Goal: Task Accomplishment & Management: Use online tool/utility

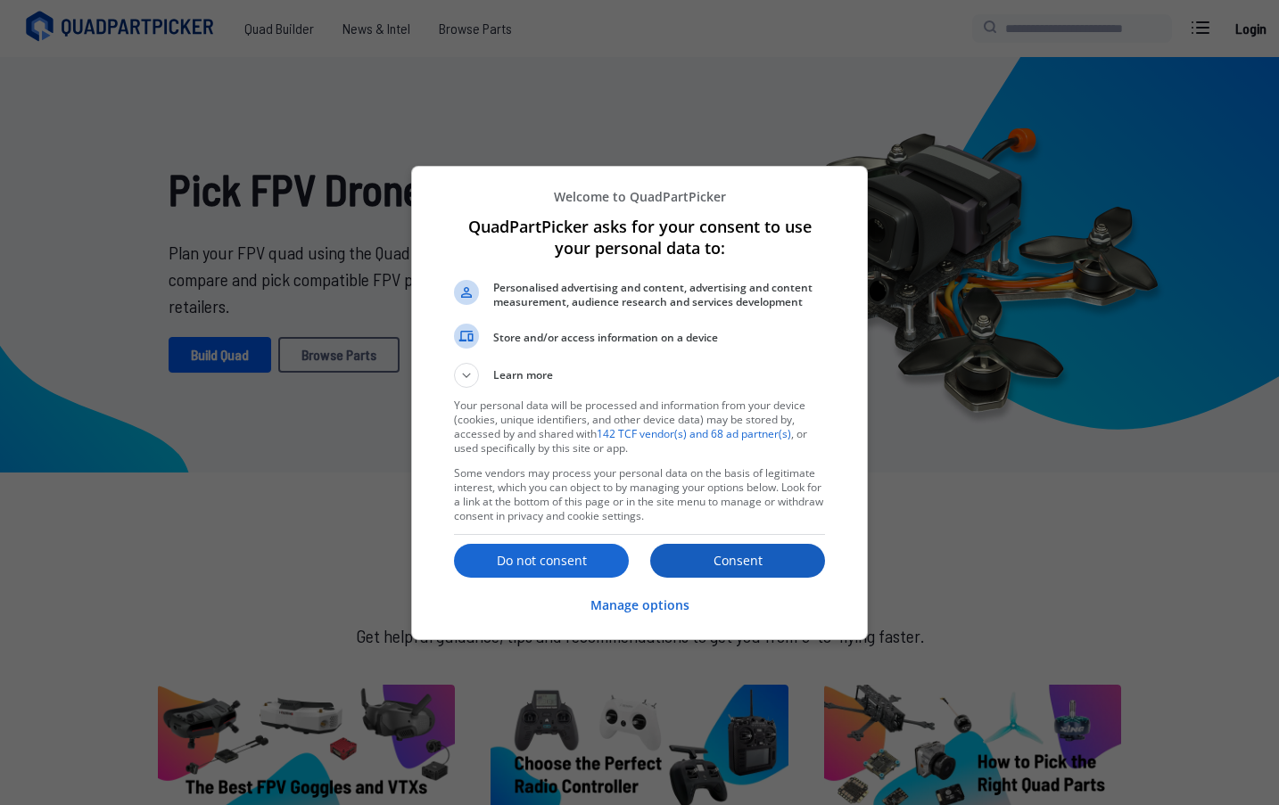
click at [778, 552] on p "Consent" at bounding box center [737, 561] width 175 height 18
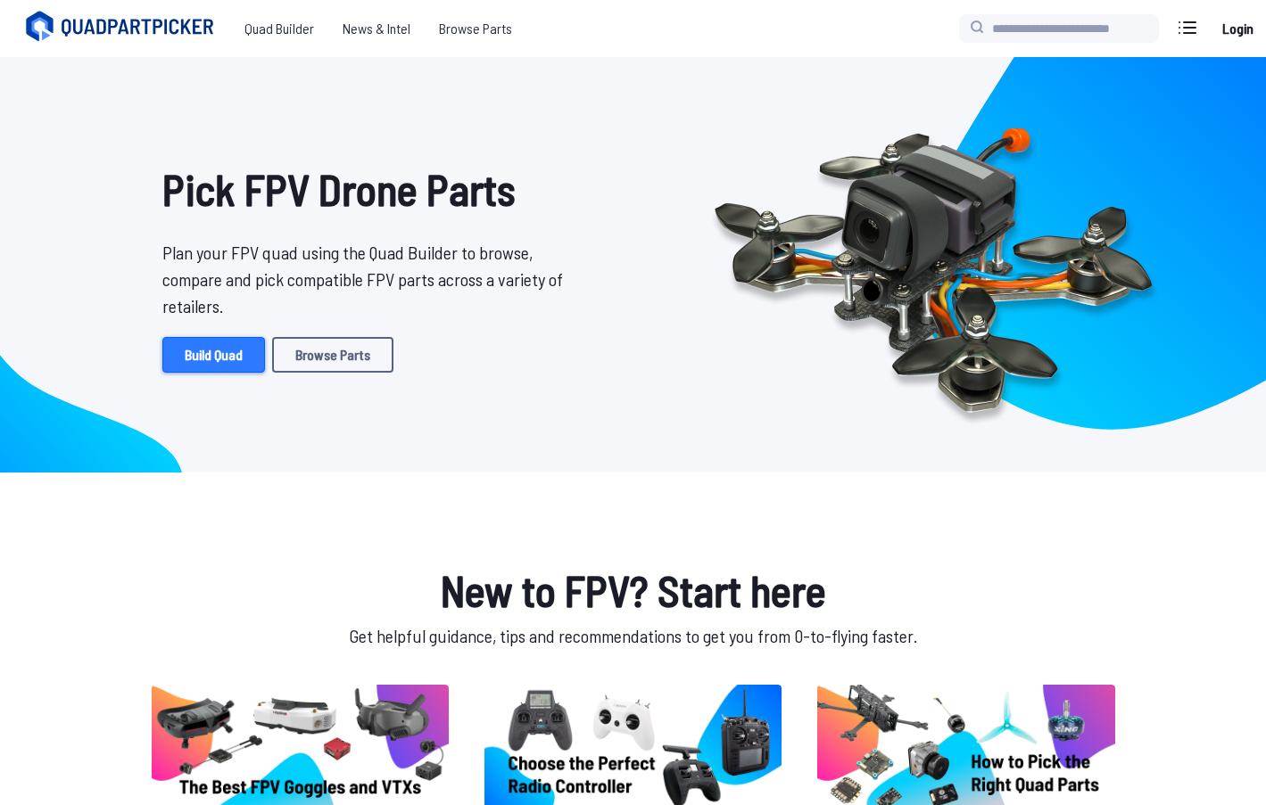
click at [242, 368] on link "Build Quad" at bounding box center [213, 355] width 103 height 36
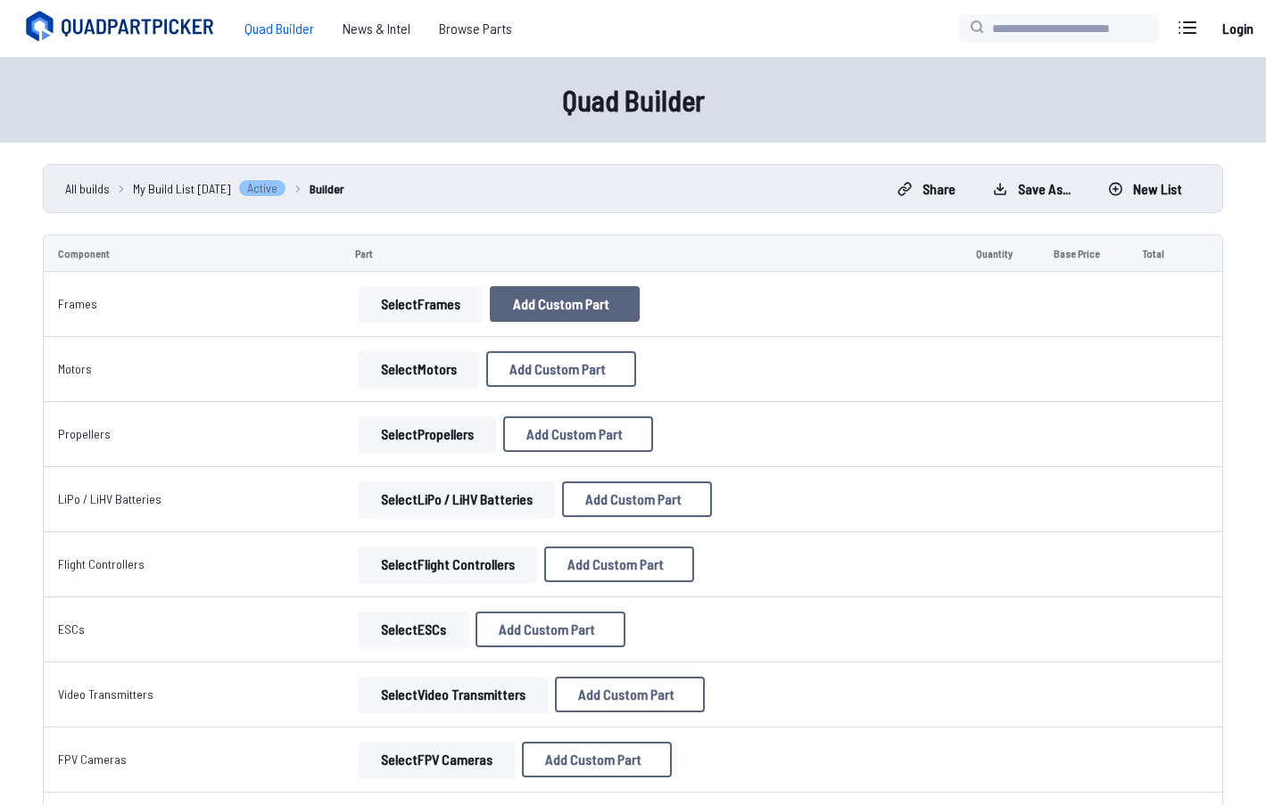
click at [581, 302] on span "Add Custom Part" at bounding box center [561, 304] width 96 height 14
select select "**********"
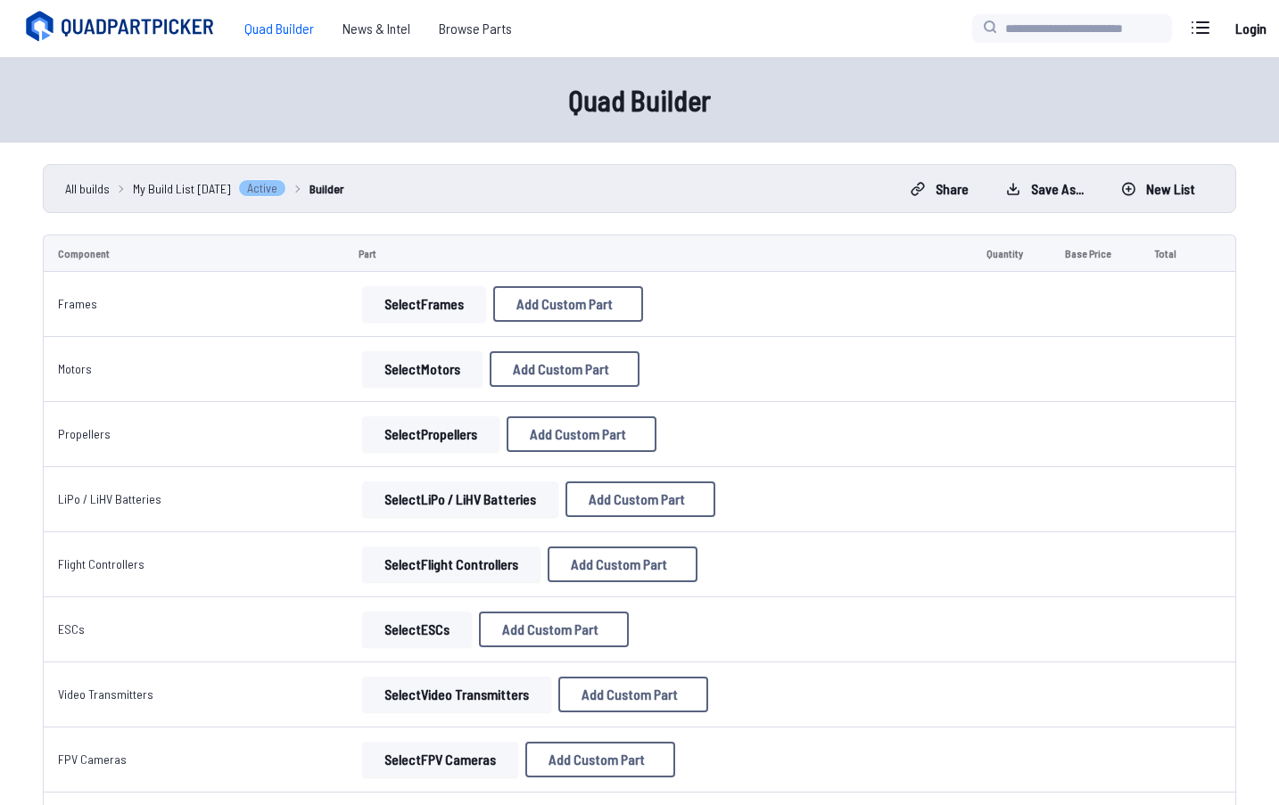
click at [541, 247] on input at bounding box center [639, 256] width 379 height 38
drag, startPoint x: 536, startPoint y: 293, endPoint x: 548, endPoint y: 310, distance: 21.8
click at [536, 293] on label "Brand / Manufacturer" at bounding box center [639, 297] width 379 height 29
click at [548, 311] on input at bounding box center [639, 330] width 379 height 38
click at [577, 380] on label "Price" at bounding box center [639, 370] width 379 height 29
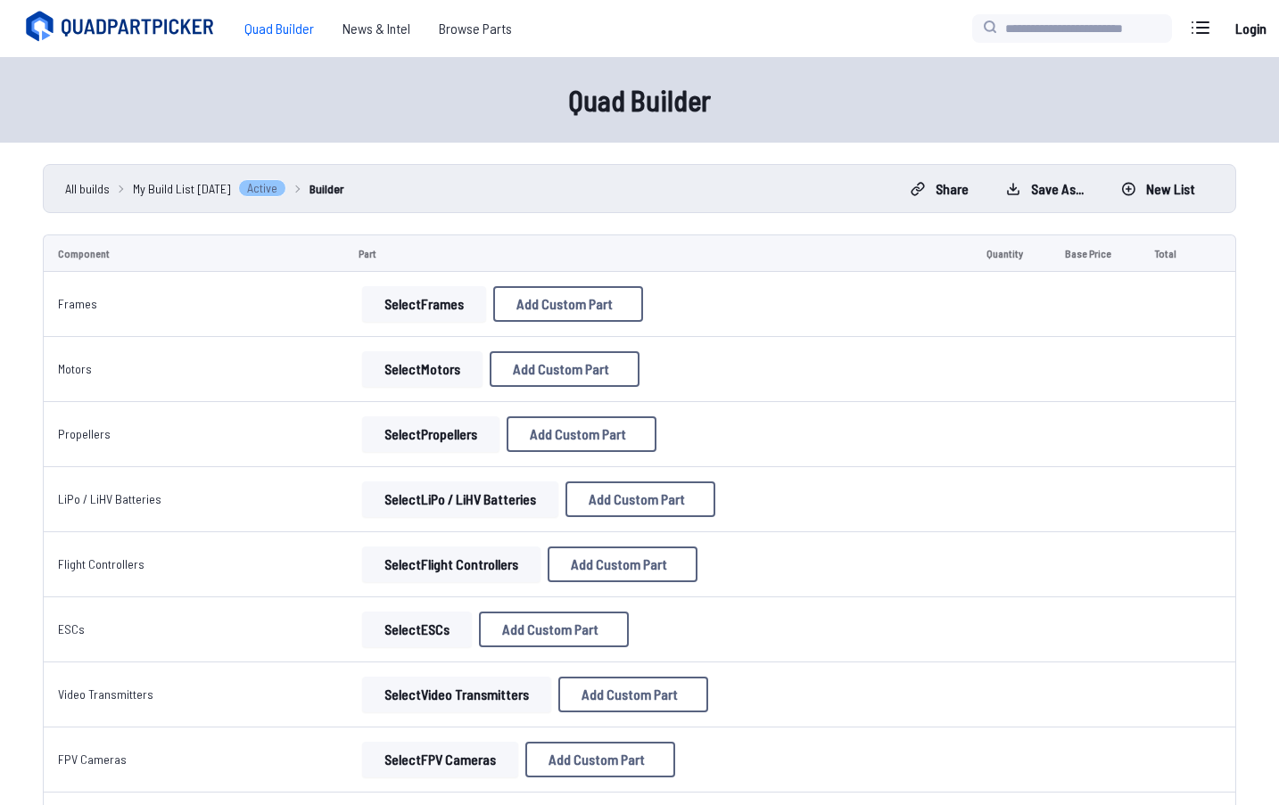
drag, startPoint x: 585, startPoint y: 398, endPoint x: 786, endPoint y: 203, distance: 279.4
click at [590, 398] on input "*" at bounding box center [639, 404] width 379 height 38
click at [816, 150] on button at bounding box center [808, 163] width 44 height 26
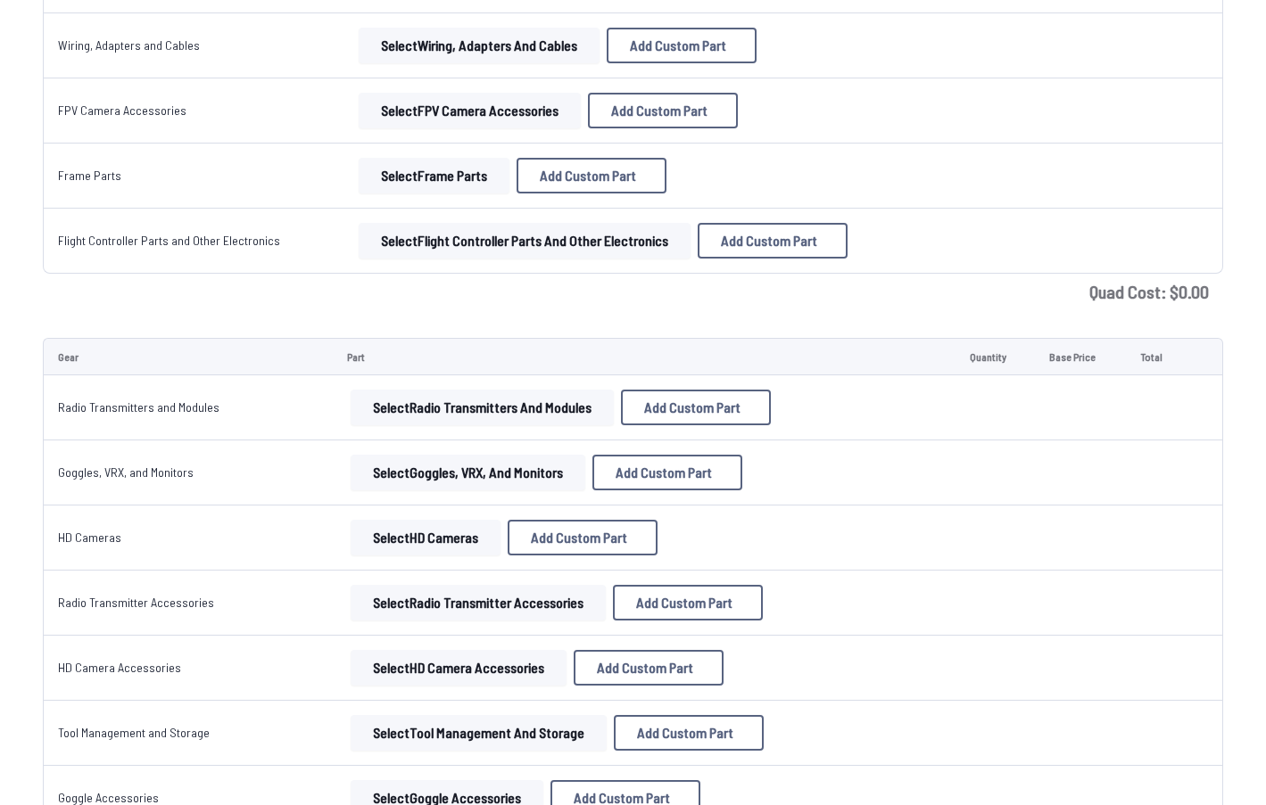
scroll to position [1249, 0]
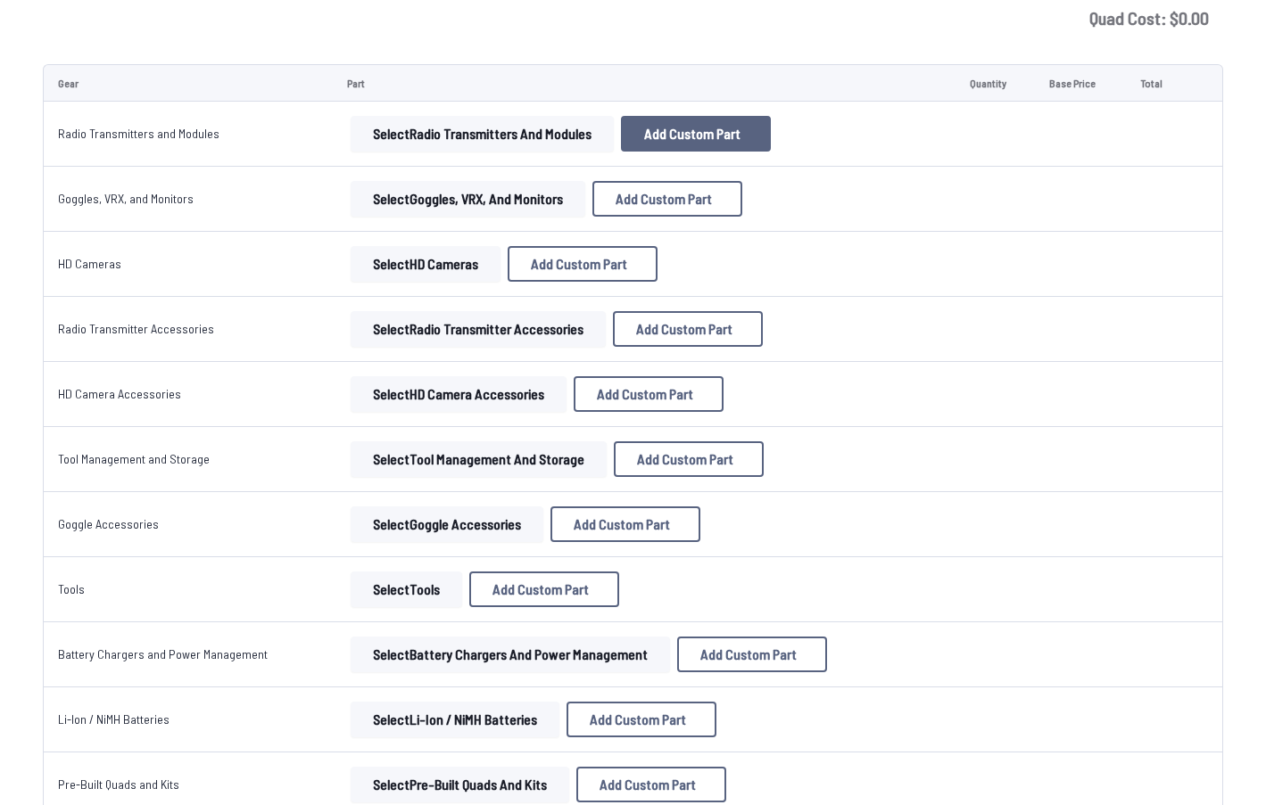
click at [758, 126] on button "Add Custom Part" at bounding box center [696, 134] width 150 height 36
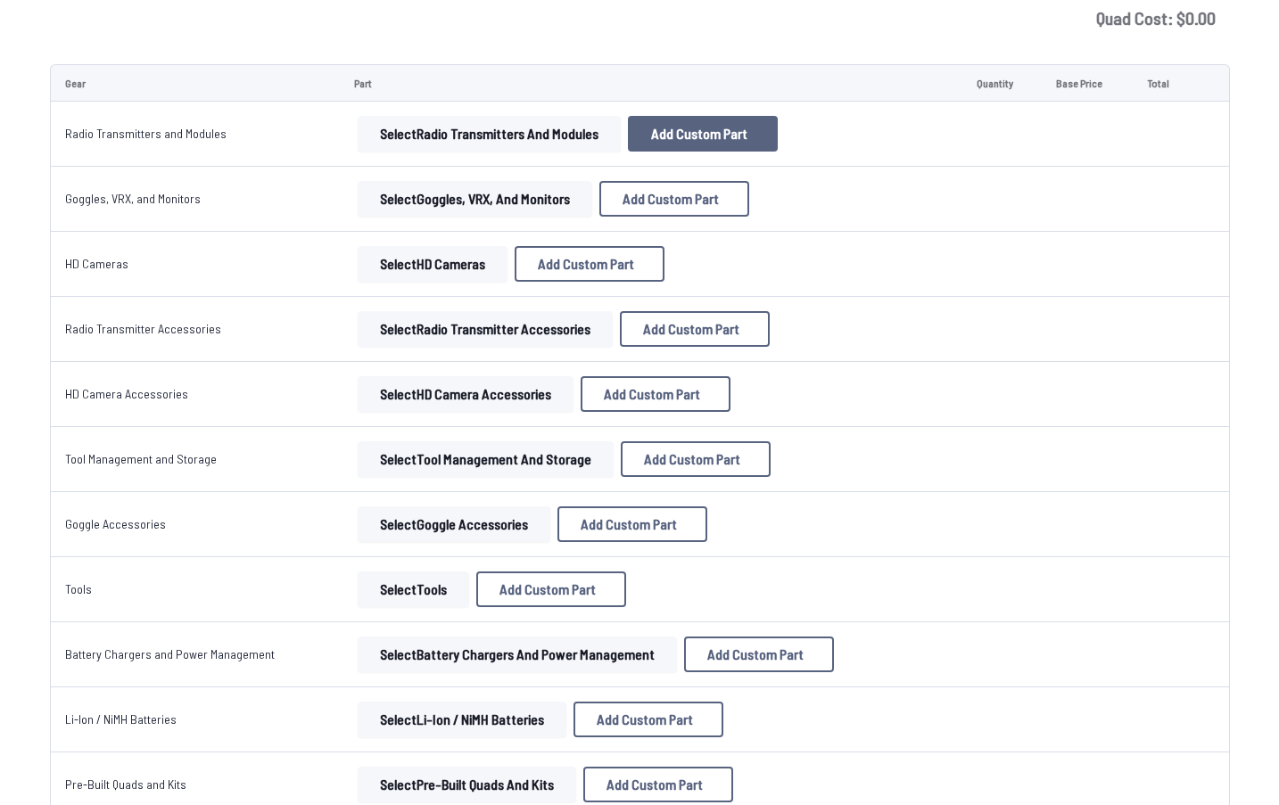
select select "**********"
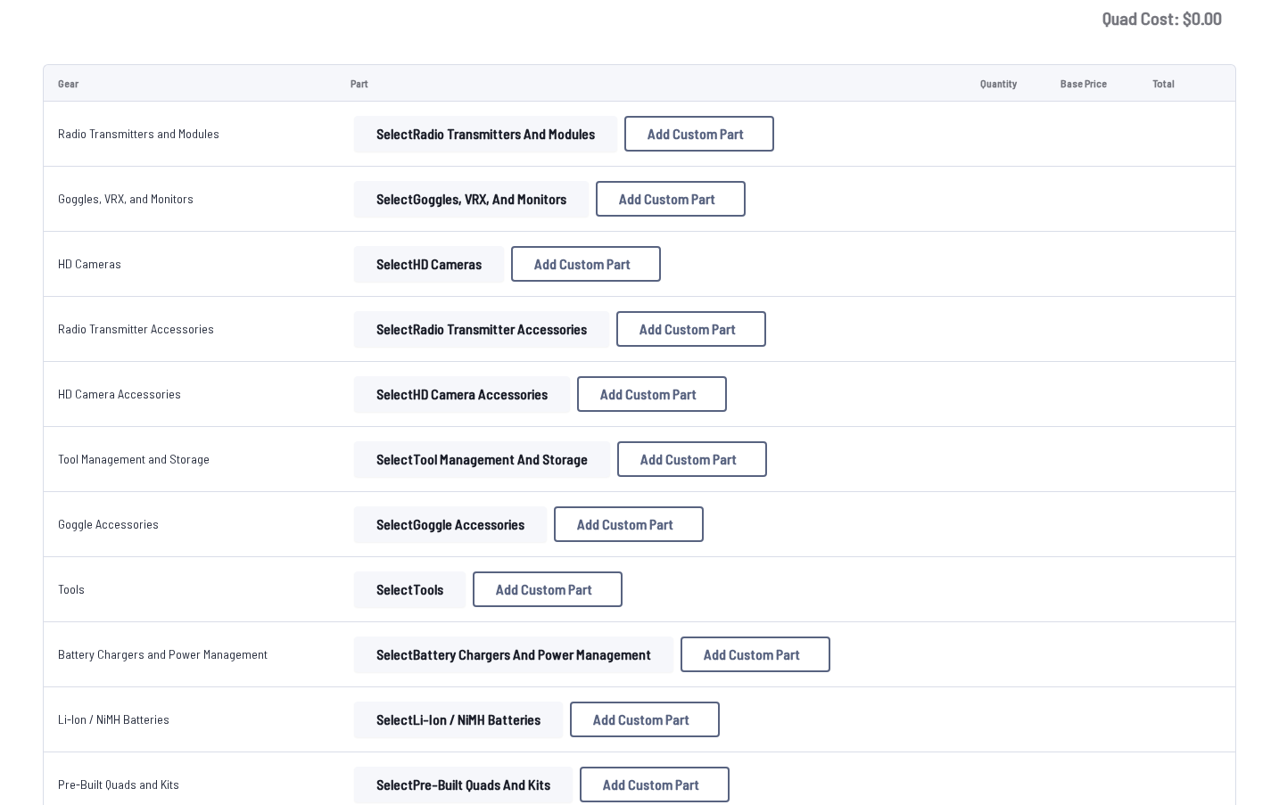
click at [813, 154] on icon at bounding box center [807, 162] width 16 height 16
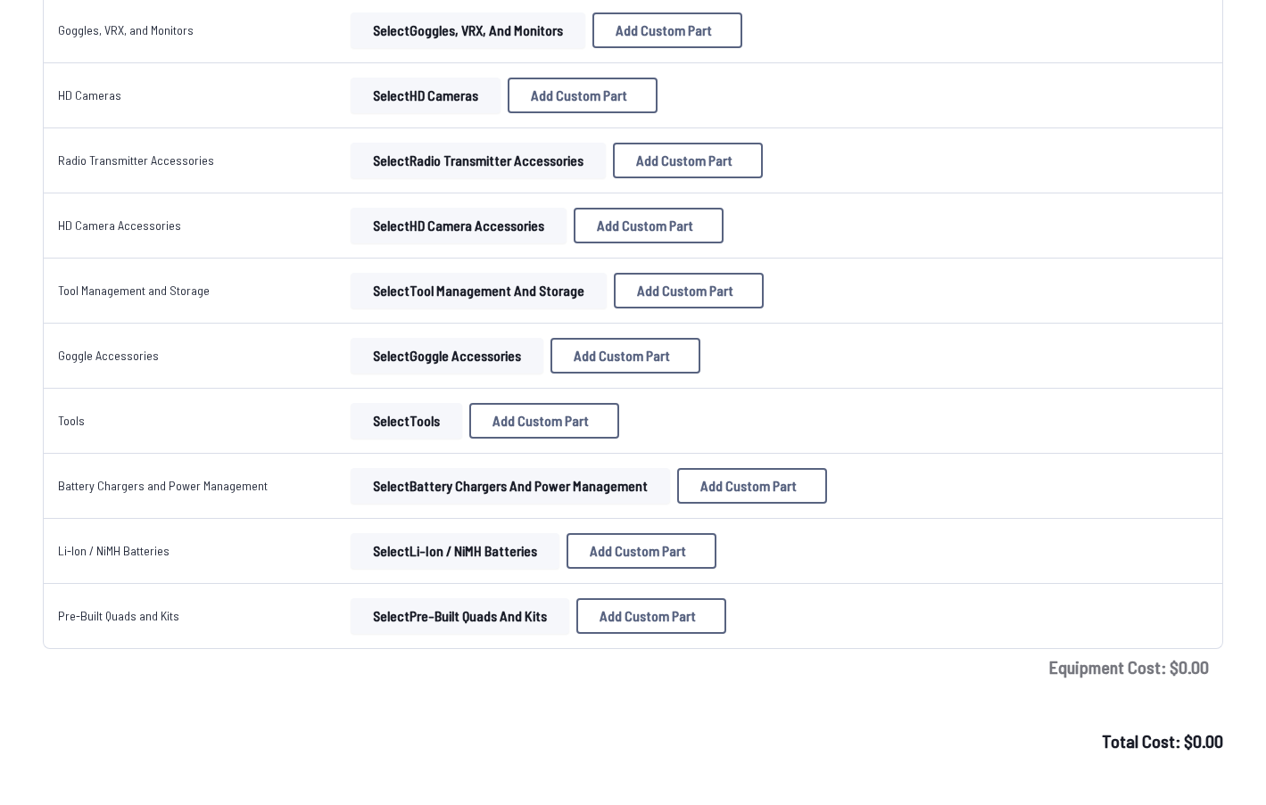
scroll to position [1548, 0]
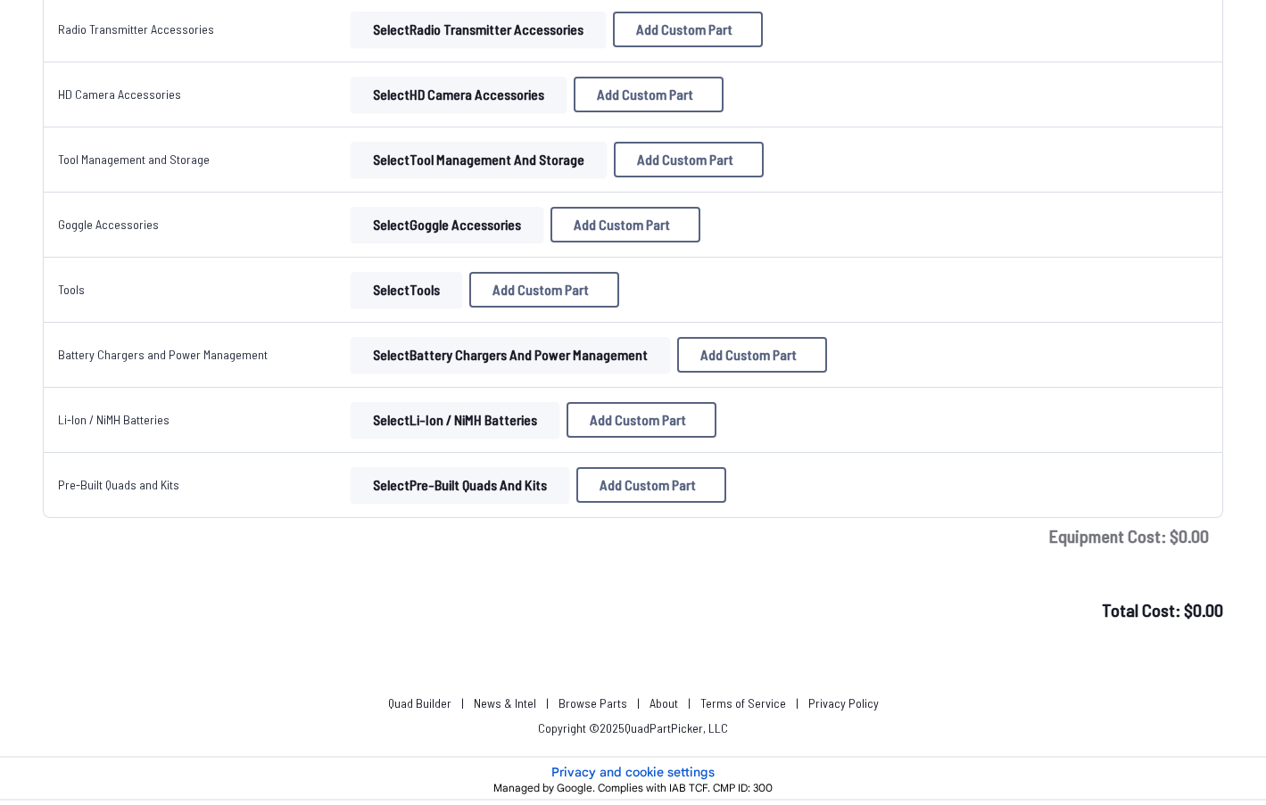
drag, startPoint x: 895, startPoint y: 622, endPoint x: 808, endPoint y: 343, distance: 291.4
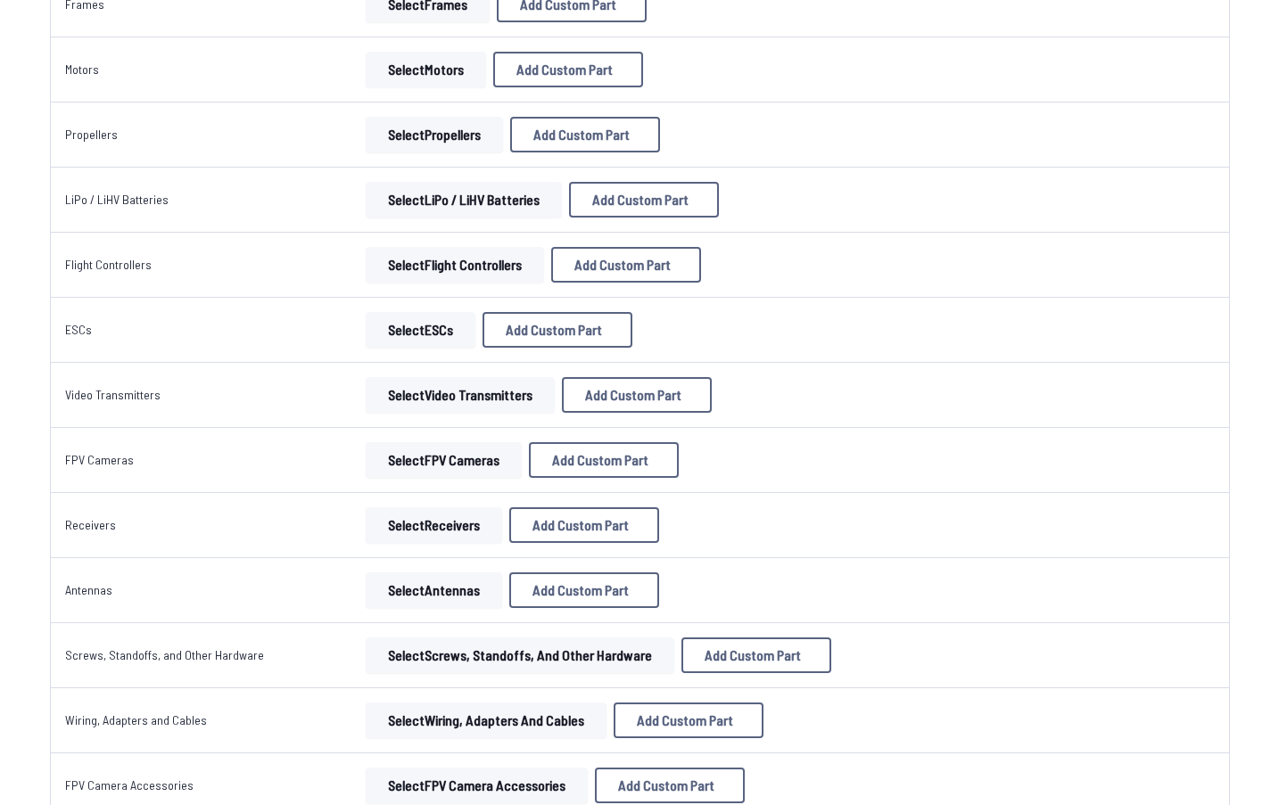
scroll to position [0, 0]
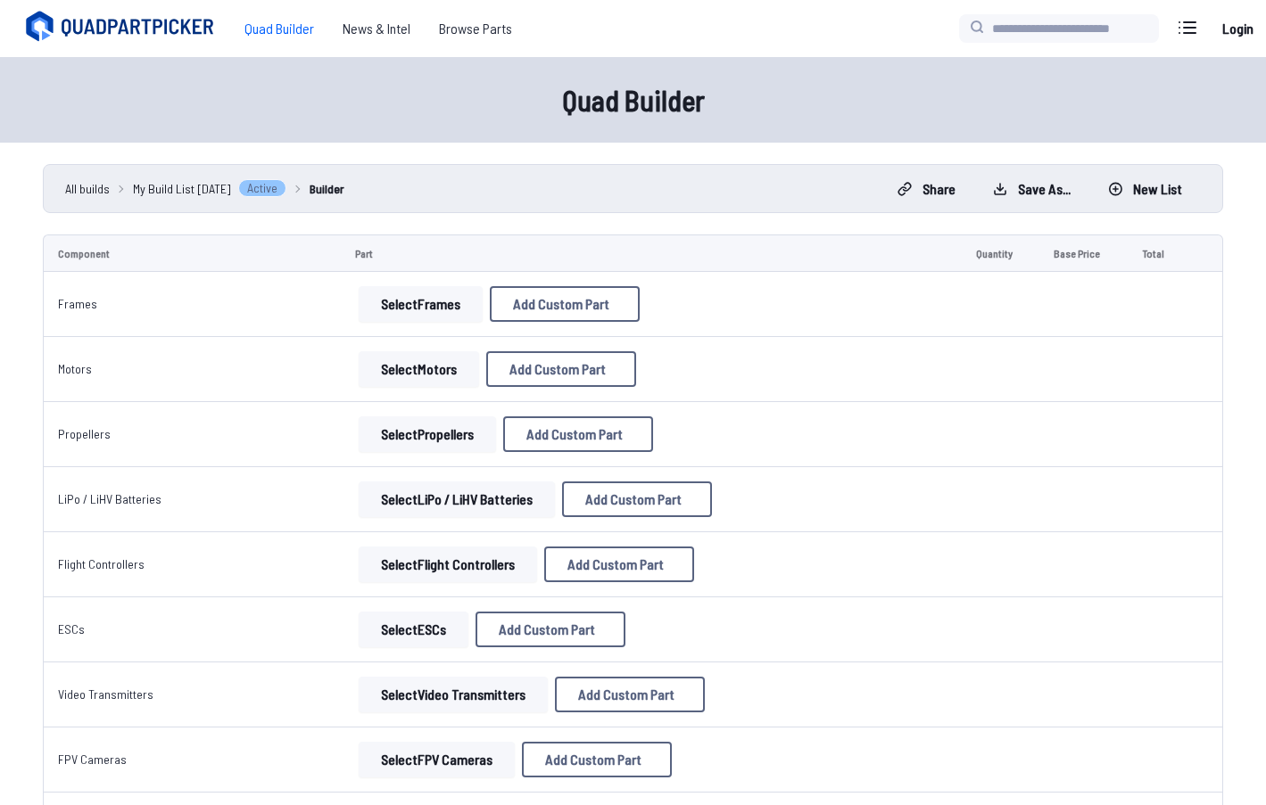
click at [166, 192] on span "My Build List 9/30/2025" at bounding box center [182, 188] width 98 height 19
click at [76, 183] on span "All builds" at bounding box center [87, 188] width 45 height 19
